Goal: Task Accomplishment & Management: Manage account settings

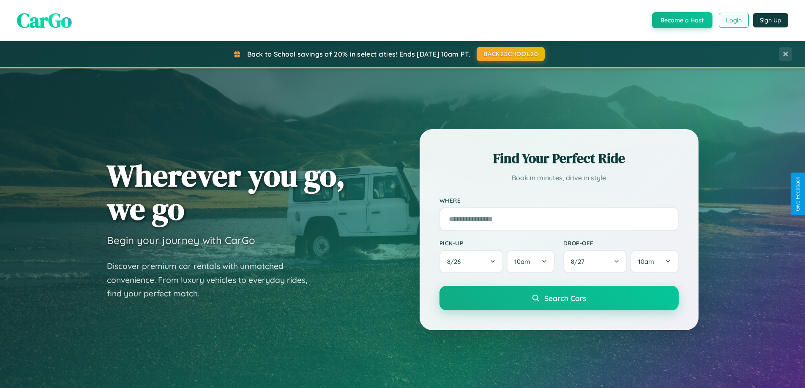
click at [733, 20] on button "Login" at bounding box center [734, 20] width 30 height 15
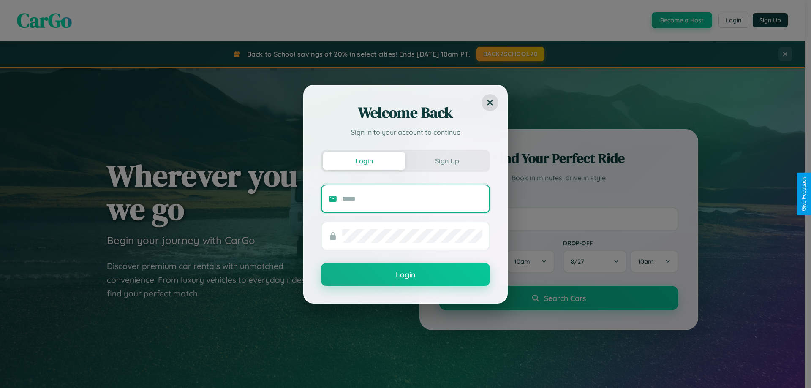
click at [412, 199] on input "text" at bounding box center [412, 199] width 140 height 14
type input "**********"
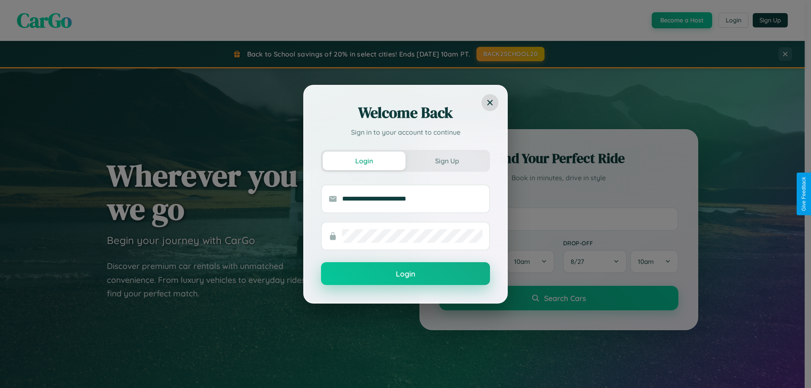
click at [406, 274] on button "Login" at bounding box center [405, 273] width 169 height 23
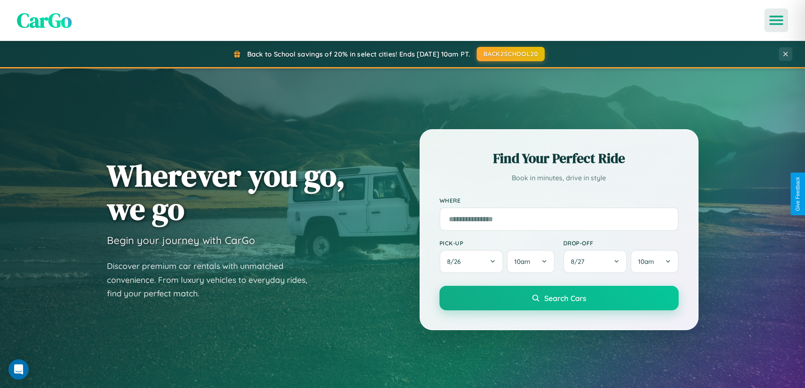
click at [776, 20] on icon "Open menu" at bounding box center [776, 20] width 12 height 8
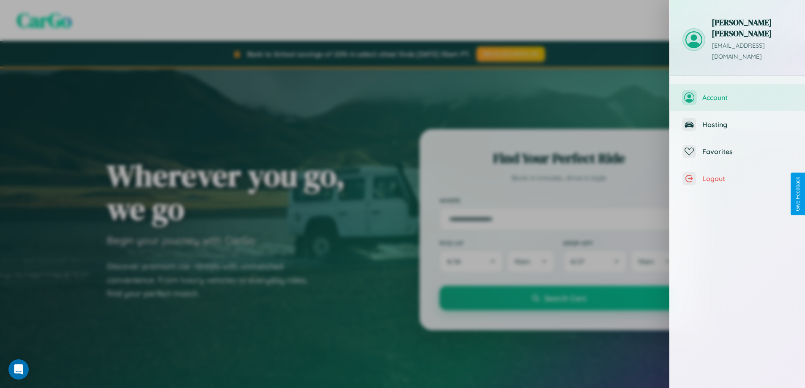
click at [737, 93] on span "Account" at bounding box center [747, 97] width 90 height 8
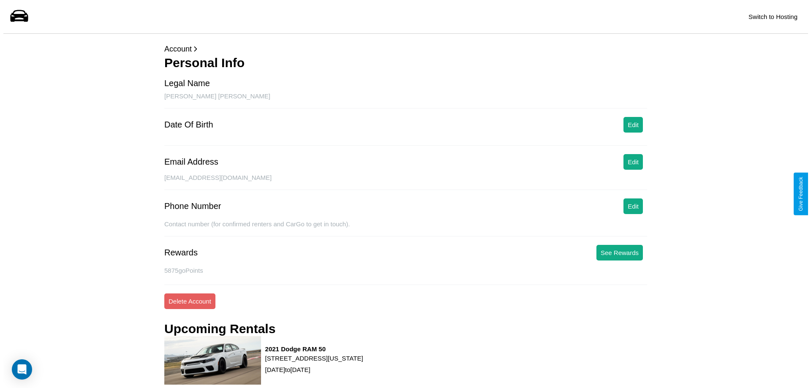
scroll to position [74, 0]
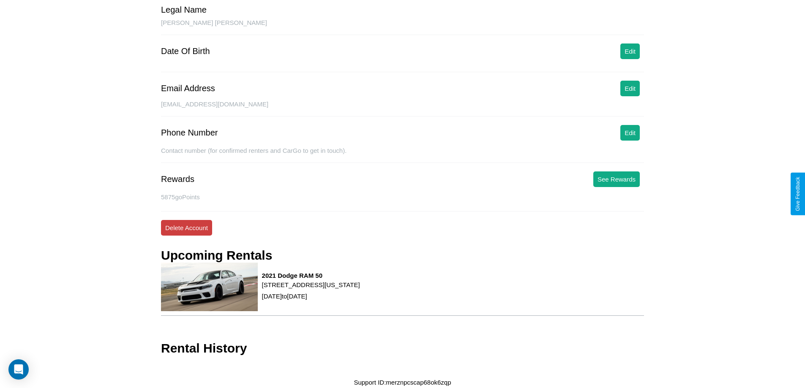
click at [186, 228] on button "Delete Account" at bounding box center [186, 228] width 51 height 16
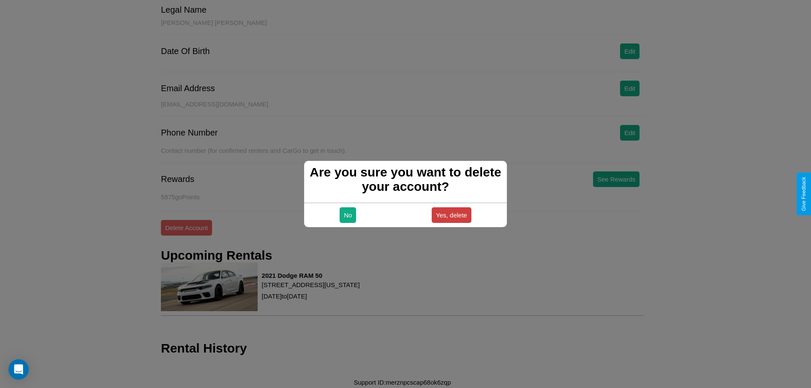
click at [451, 215] on button "Yes, delete" at bounding box center [452, 216] width 40 height 16
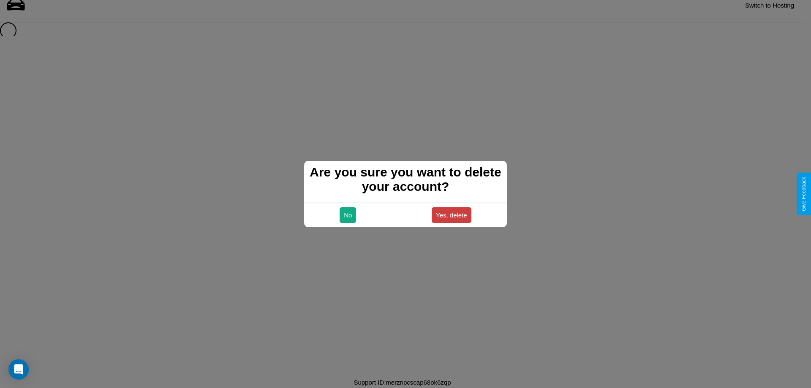
scroll to position [11, 0]
